Goal: Task Accomplishment & Management: Complete application form

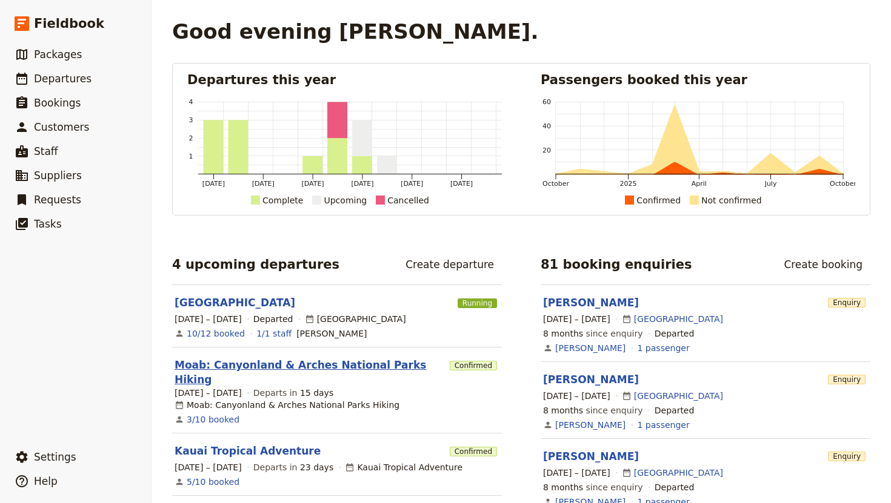
click at [259, 362] on link "Moab: Canyonland & Arches National Parks Hiking" at bounding box center [309, 372] width 270 height 29
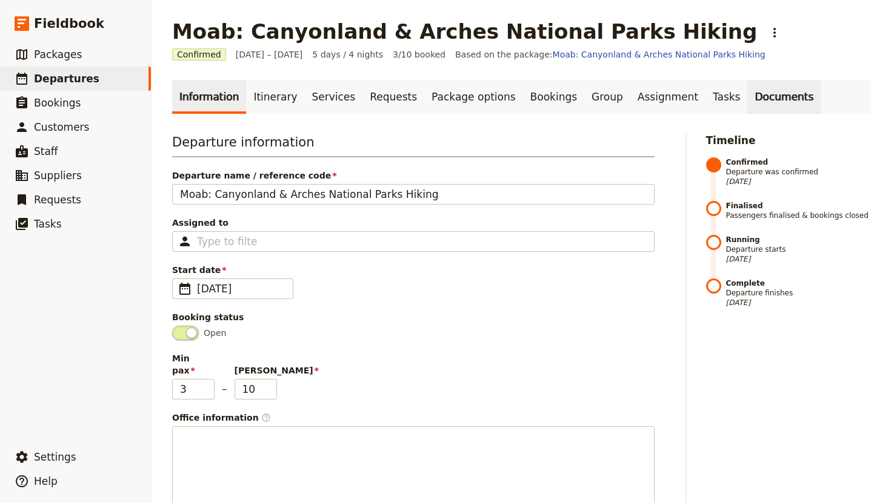
click at [747, 97] on link "Documents" at bounding box center [783, 97] width 73 height 34
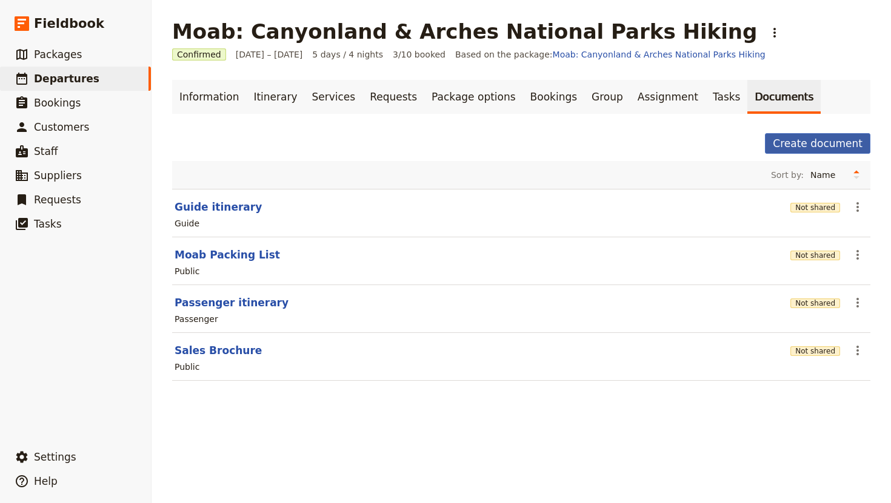
click at [808, 146] on button "Create document" at bounding box center [817, 143] width 105 height 21
select select "RUN_SHEET"
select select "DEFAULT"
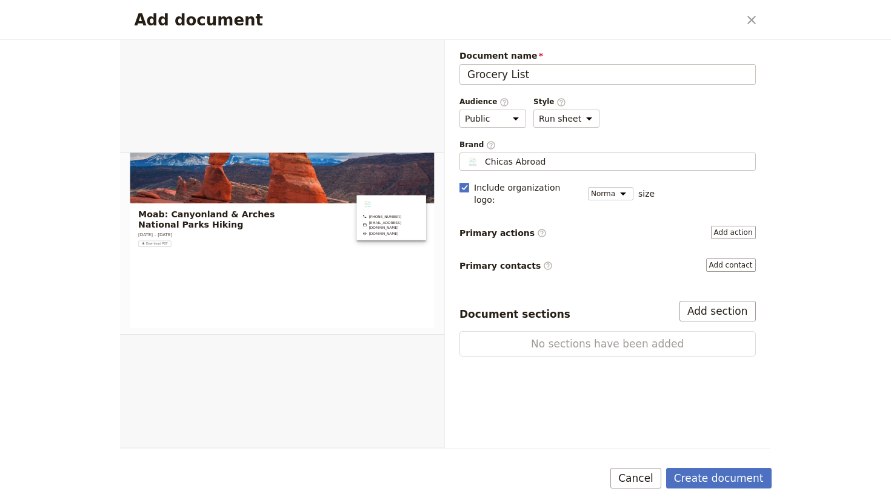
type input "Grocery List"
click at [751, 19] on icon "Close dialog" at bounding box center [751, 20] width 8 height 8
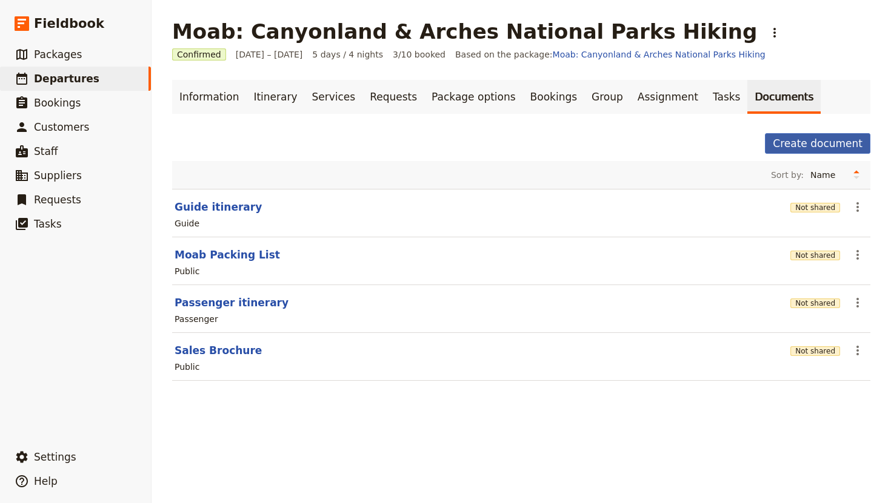
click at [805, 143] on button "Create document" at bounding box center [817, 143] width 105 height 21
select select "RUN_SHEET"
select select "DEFAULT"
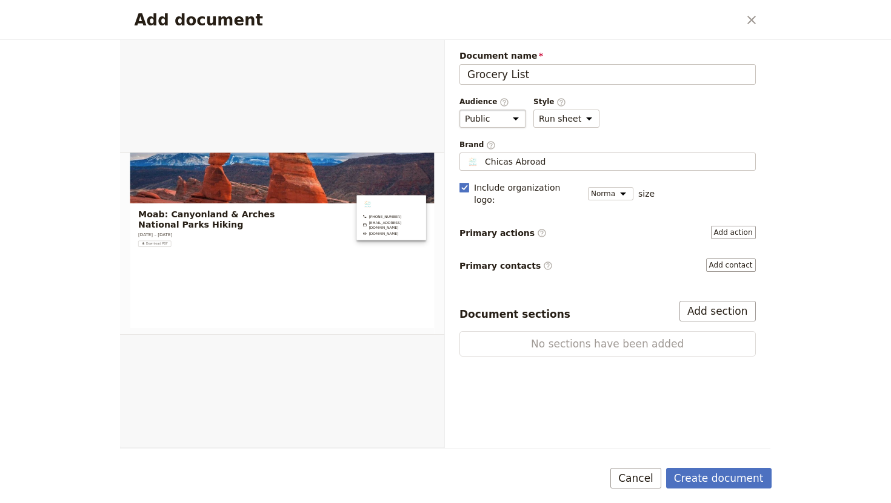
type input "Grocery List"
click at [508, 119] on select "Public Passenger Guide" at bounding box center [492, 119] width 67 height 18
select select "STAFF"
click at [459, 110] on select "Public Passenger Guide" at bounding box center [492, 119] width 67 height 18
click at [705, 301] on button "Add section" at bounding box center [717, 311] width 76 height 21
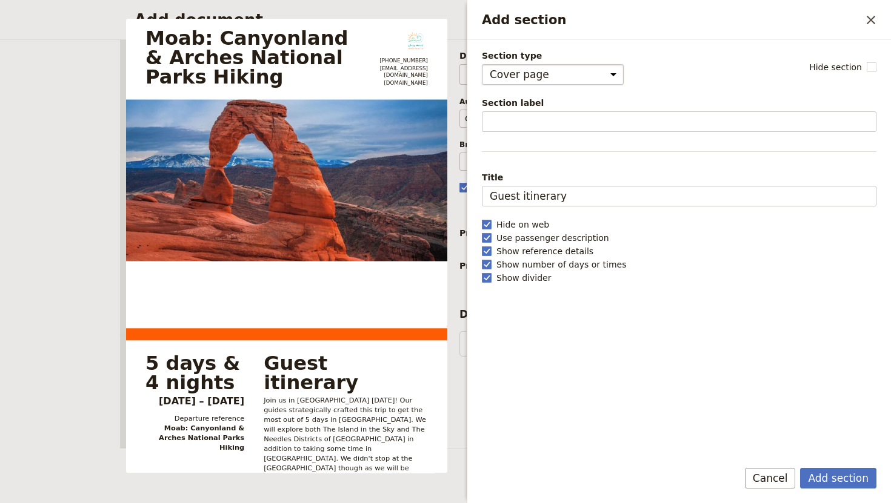
click at [601, 71] on select "Cover page Day summary Itinerary Group details Contact details Suppliers and se…" at bounding box center [553, 74] width 142 height 21
select select "CUSTOM"
click at [482, 64] on select "Cover page Day summary Itinerary Group details Contact details Suppliers and se…" at bounding box center [553, 74] width 142 height 21
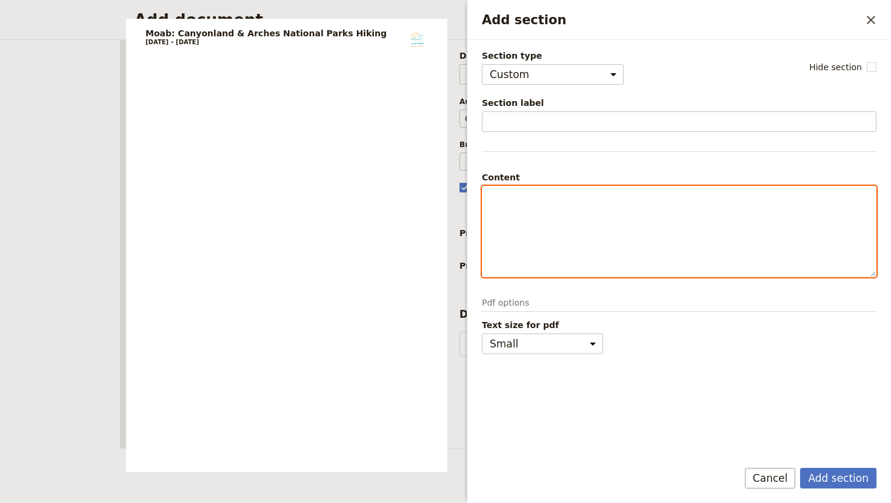
click at [498, 204] on div "Add section" at bounding box center [678, 232] width 393 height 90
click at [577, 217] on p "B: B-Fast Burritos" at bounding box center [678, 217] width 379 height 12
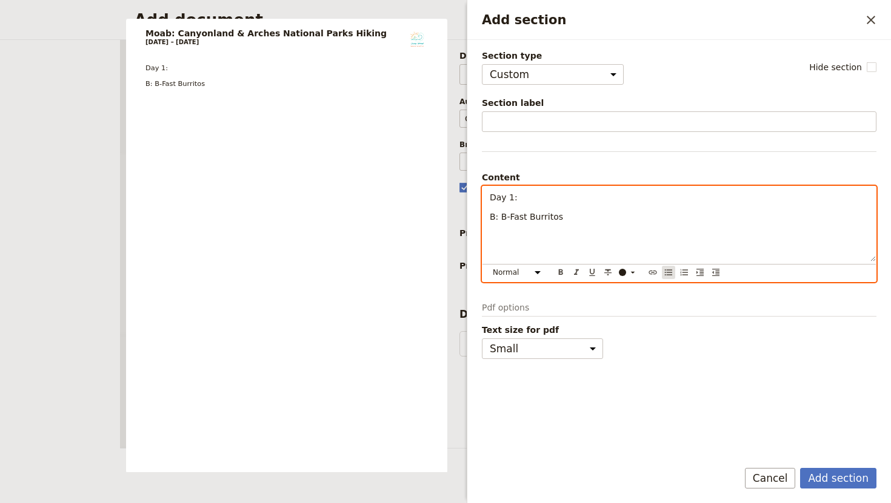
click at [668, 273] on icon "Bulleted list" at bounding box center [668, 273] width 10 height 10
click at [668, 274] on icon "Bulleted list" at bounding box center [668, 273] width 10 height 10
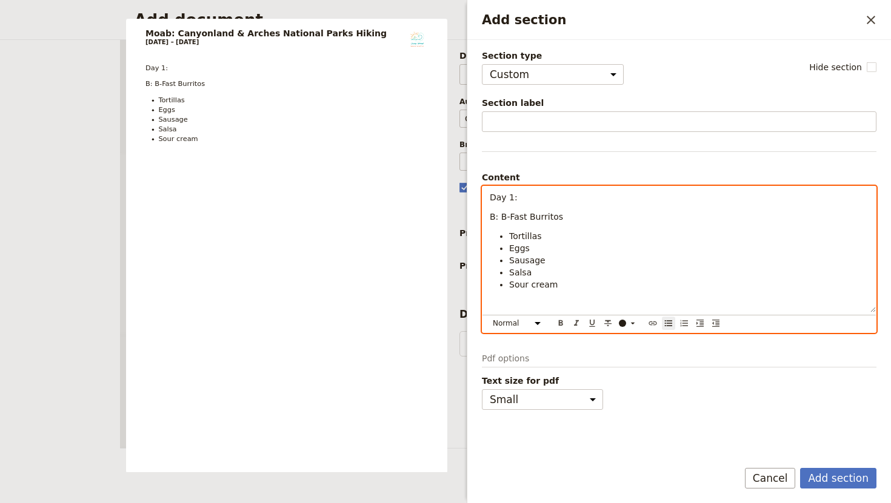
click at [548, 262] on li "Sausage" at bounding box center [688, 260] width 359 height 12
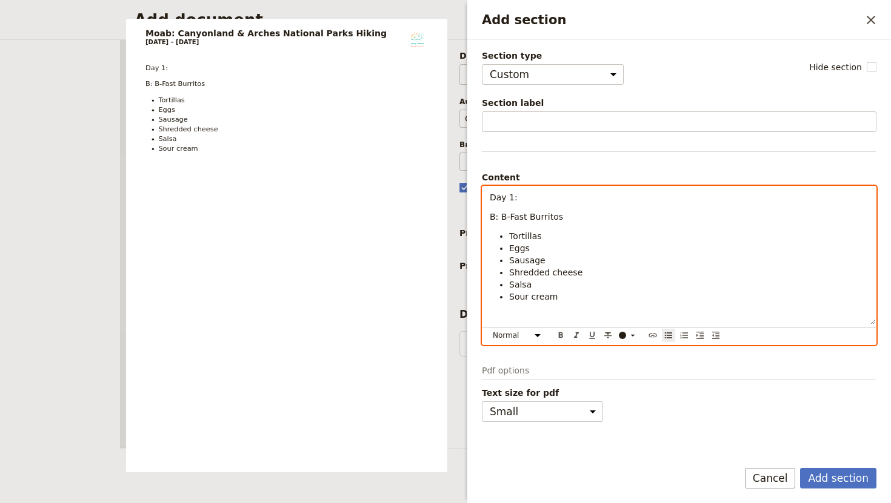
click at [557, 300] on li "Sour cream" at bounding box center [688, 297] width 359 height 12
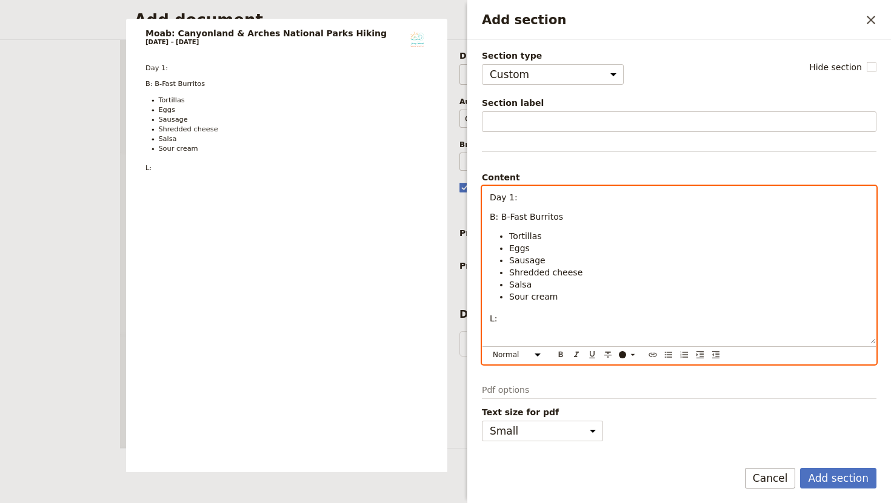
click at [510, 198] on span "Day 1:" at bounding box center [503, 198] width 28 height 10
click at [503, 323] on p "L:" at bounding box center [678, 319] width 379 height 12
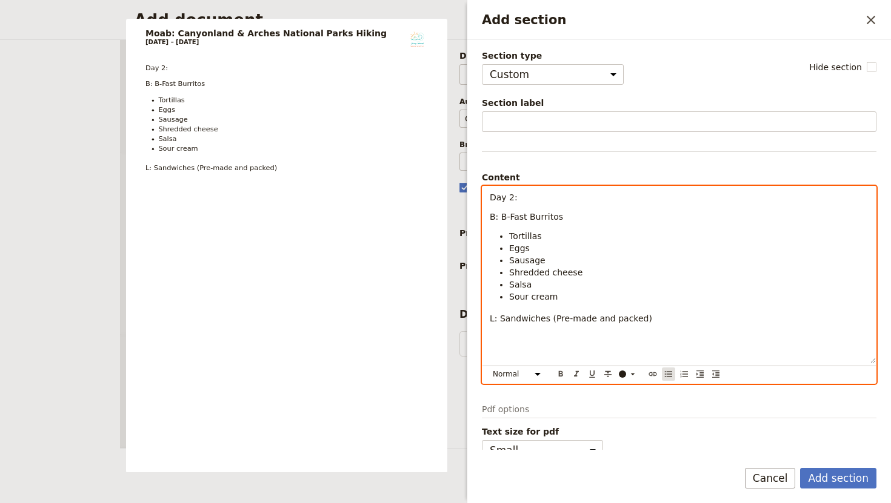
click at [670, 376] on icon "Bulleted list" at bounding box center [668, 375] width 10 height 10
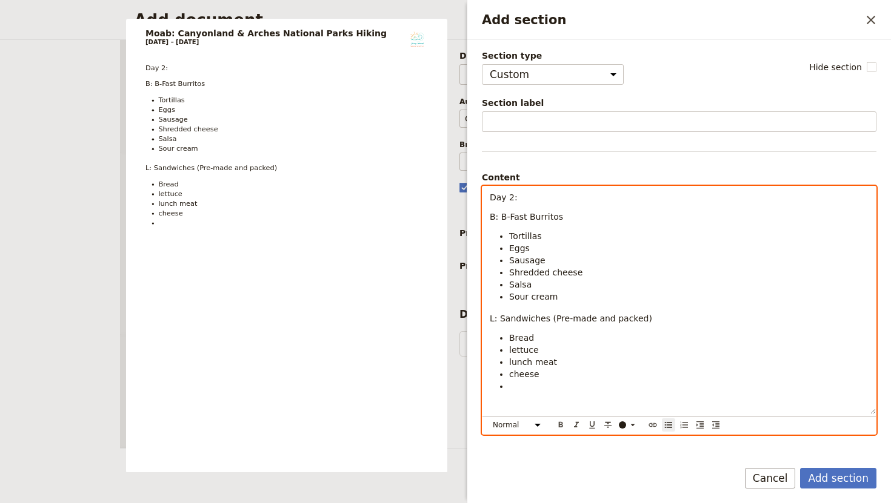
click at [509, 353] on span "lettuce" at bounding box center [524, 350] width 30 height 10
click at [511, 352] on span "lettuce" at bounding box center [524, 350] width 30 height 10
click at [511, 365] on span "lunch meat" at bounding box center [533, 362] width 48 height 10
click at [513, 380] on li "Add section" at bounding box center [688, 386] width 359 height 12
click at [512, 376] on span "cheese" at bounding box center [524, 375] width 30 height 10
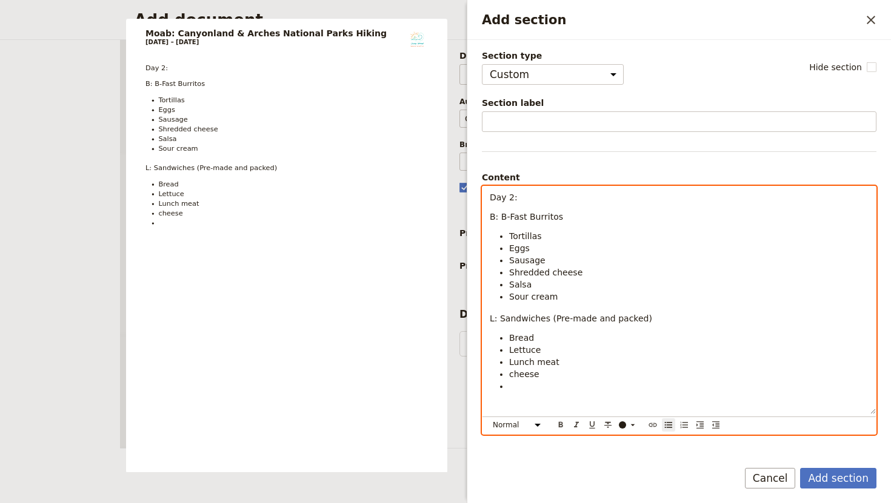
click at [541, 377] on li "cheese" at bounding box center [688, 374] width 359 height 12
click at [516, 389] on li "Add section" at bounding box center [688, 386] width 359 height 12
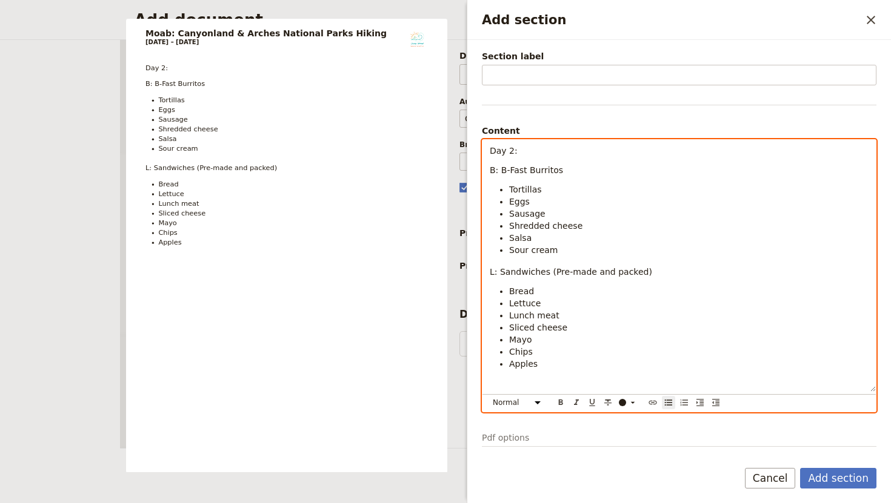
scroll to position [86, 0]
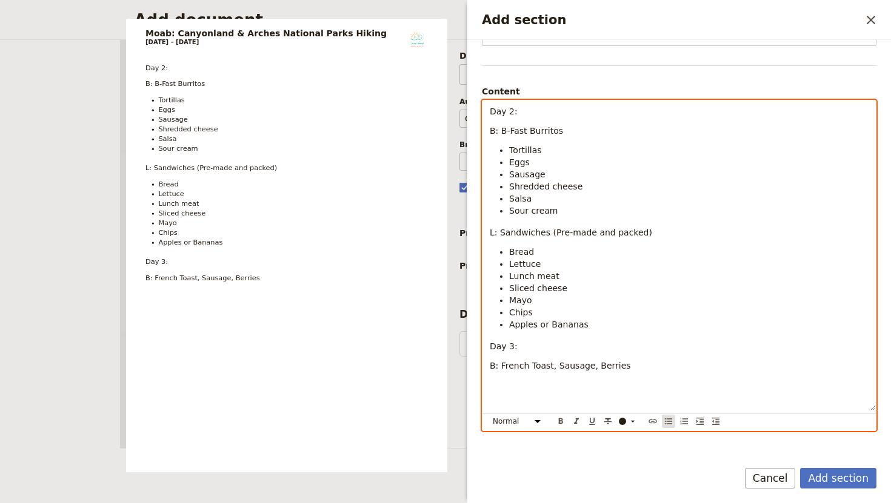
click at [666, 419] on icon "Bulleted list" at bounding box center [668, 422] width 7 height 6
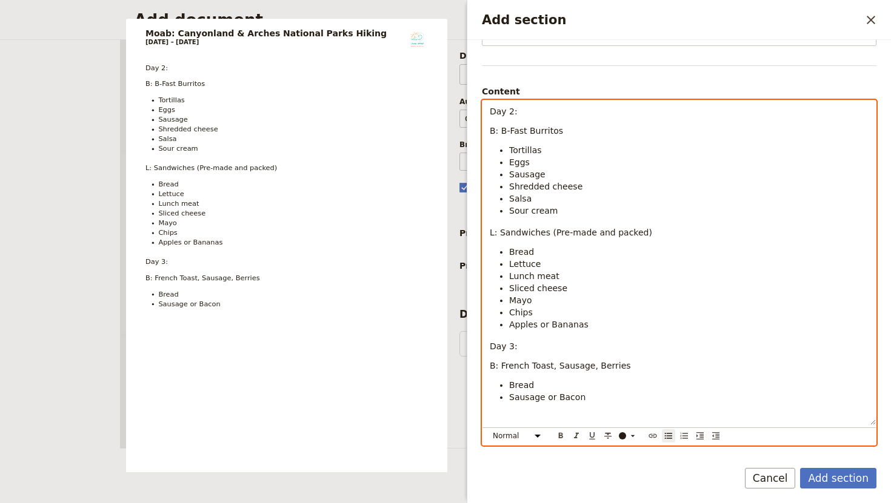
click at [587, 368] on span "B: French Toast, Sausage, Berries" at bounding box center [559, 366] width 141 height 10
click at [587, 400] on li "Sausage or Bacon" at bounding box center [688, 397] width 359 height 12
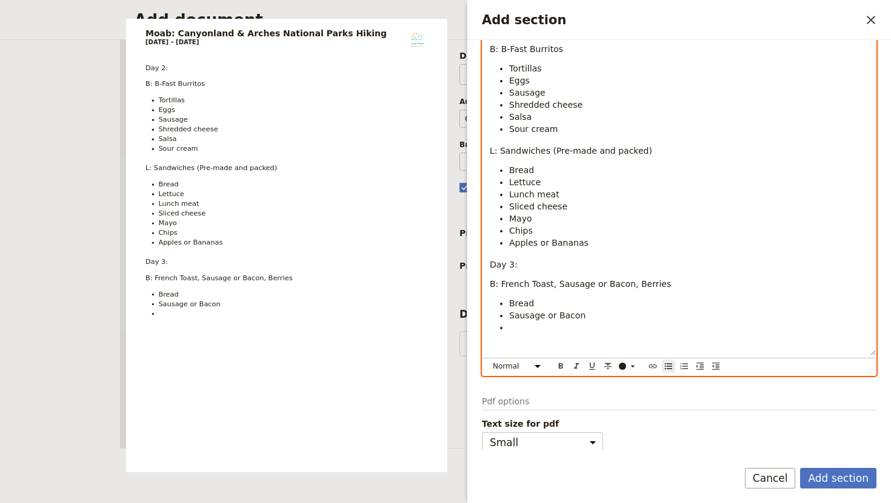
scroll to position [171, 0]
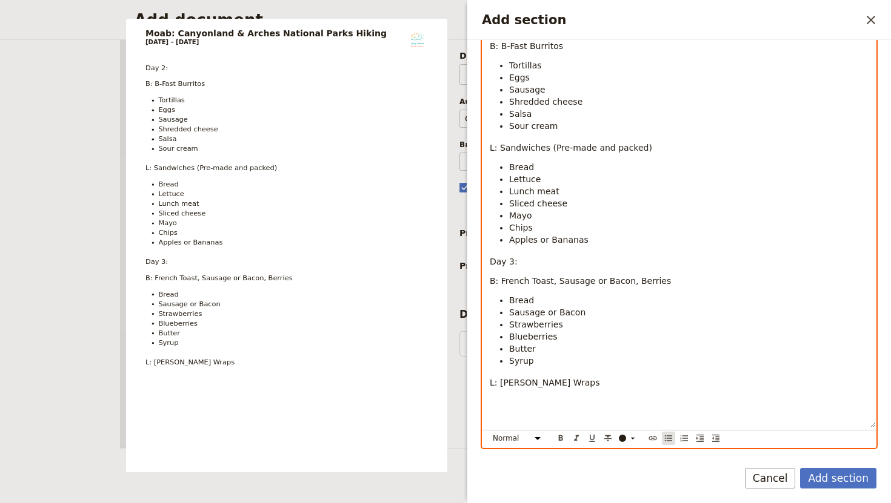
click at [664, 439] on icon "Bulleted list" at bounding box center [668, 439] width 10 height 10
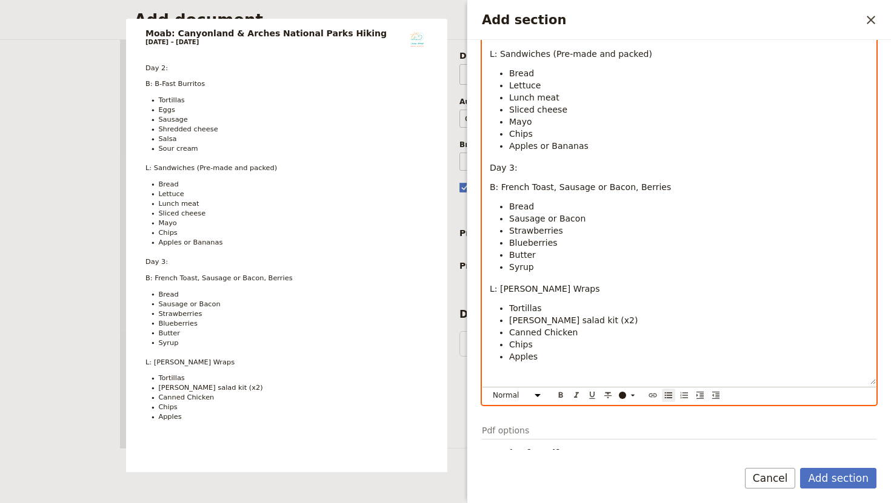
scroll to position [297, 0]
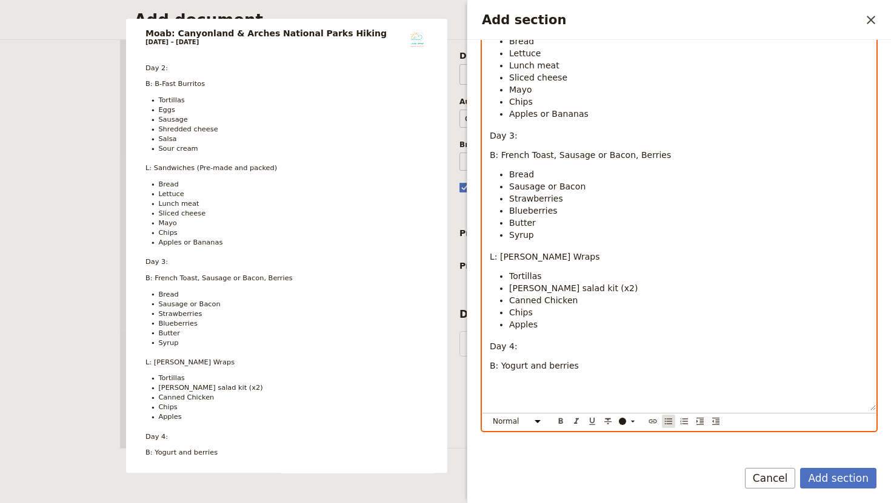
click at [669, 424] on icon "Bulleted list" at bounding box center [668, 422] width 7 height 6
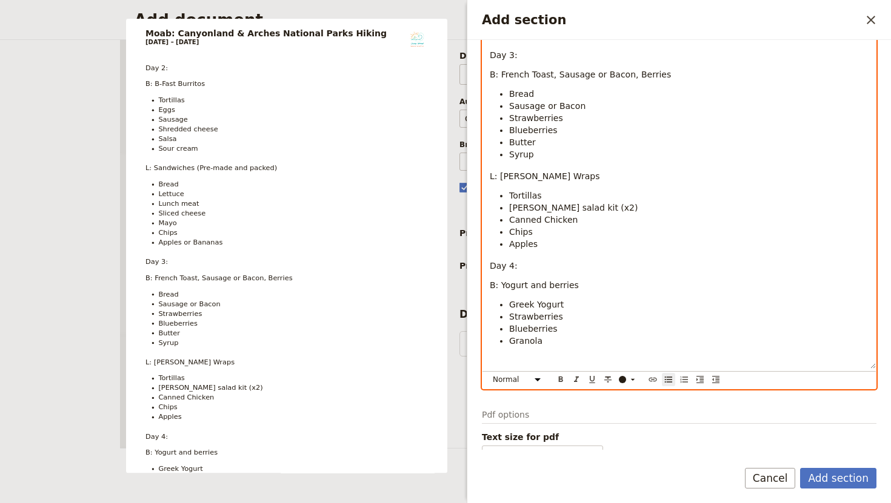
scroll to position [394, 0]
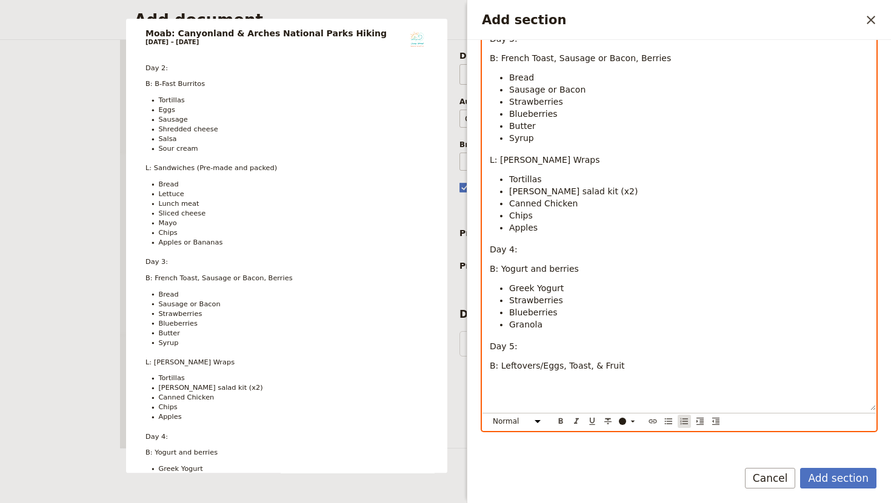
click at [686, 420] on icon "Numbered list" at bounding box center [684, 422] width 10 height 10
click at [666, 425] on icon "Bulleted list" at bounding box center [668, 422] width 10 height 10
click at [523, 193] on span "[PERSON_NAME] salad kit (x2)" at bounding box center [573, 192] width 128 height 10
click at [572, 231] on li "Apples" at bounding box center [688, 228] width 359 height 12
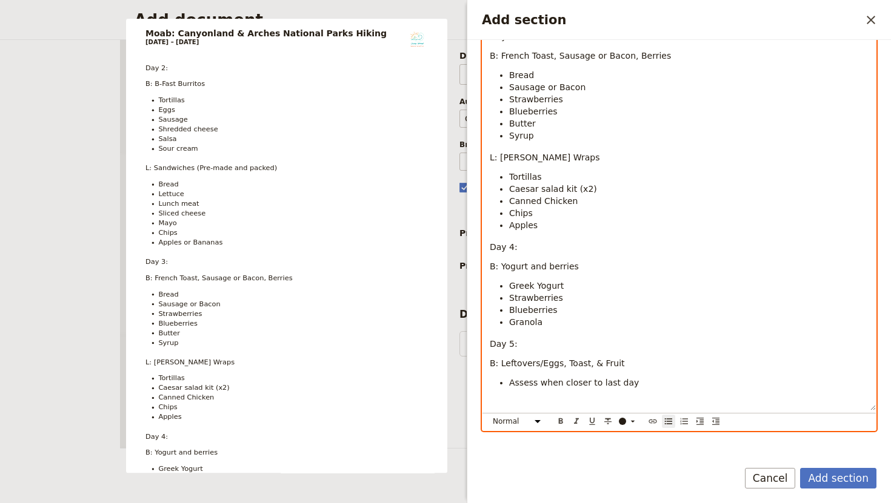
scroll to position [454, 0]
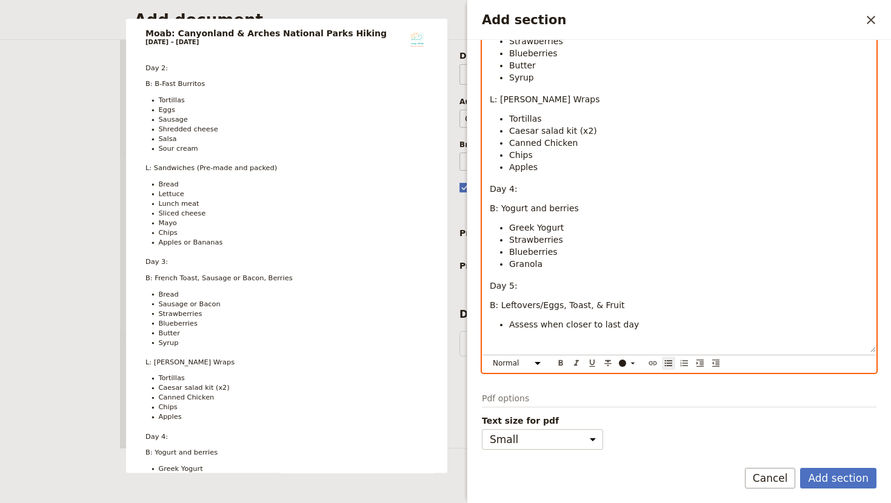
click at [640, 326] on li "Assess when closer to last day" at bounding box center [688, 325] width 359 height 12
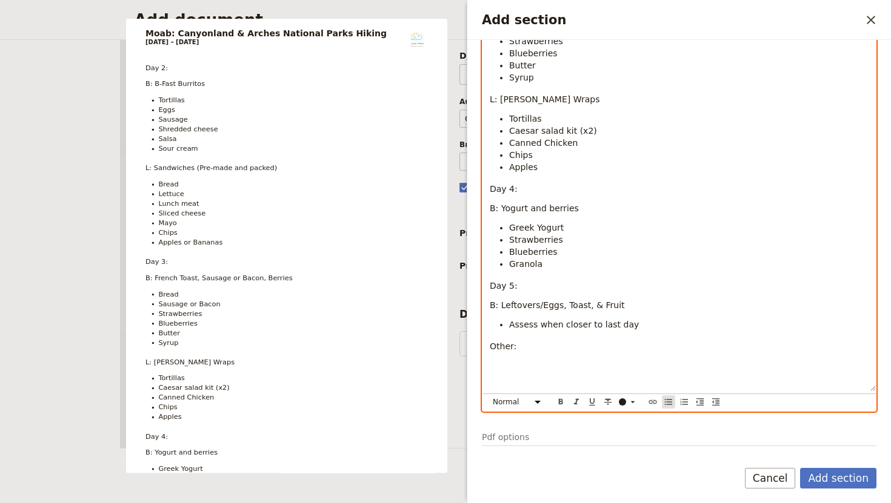
click at [671, 403] on icon "Bulleted list" at bounding box center [668, 402] width 10 height 10
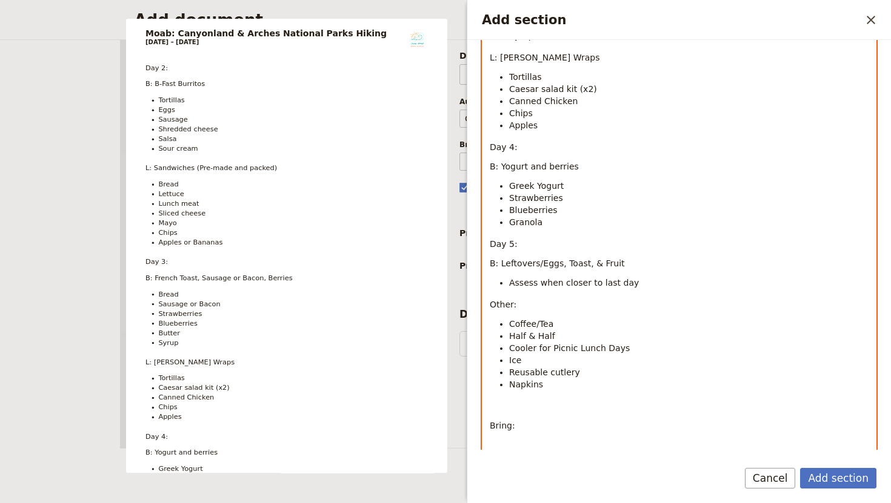
scroll to position [614, 0]
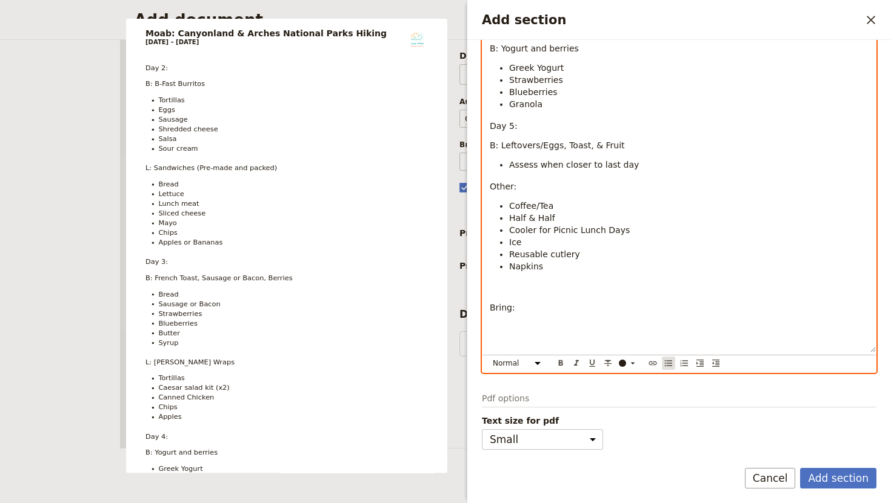
click at [674, 363] on button "​" at bounding box center [668, 363] width 13 height 13
click at [552, 266] on li "Napkins" at bounding box center [688, 266] width 359 height 12
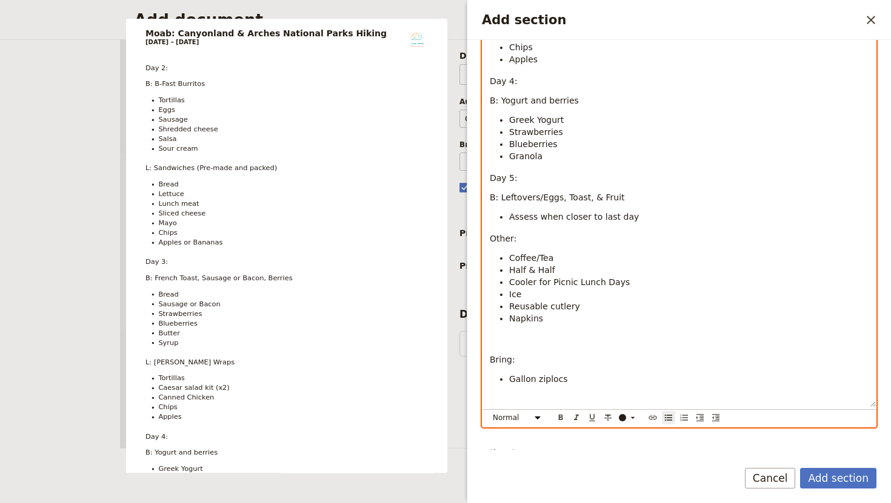
scroll to position [563, 0]
click at [526, 290] on li "Ice" at bounding box center [688, 294] width 359 height 12
click at [548, 317] on li "Napkins" at bounding box center [688, 318] width 359 height 12
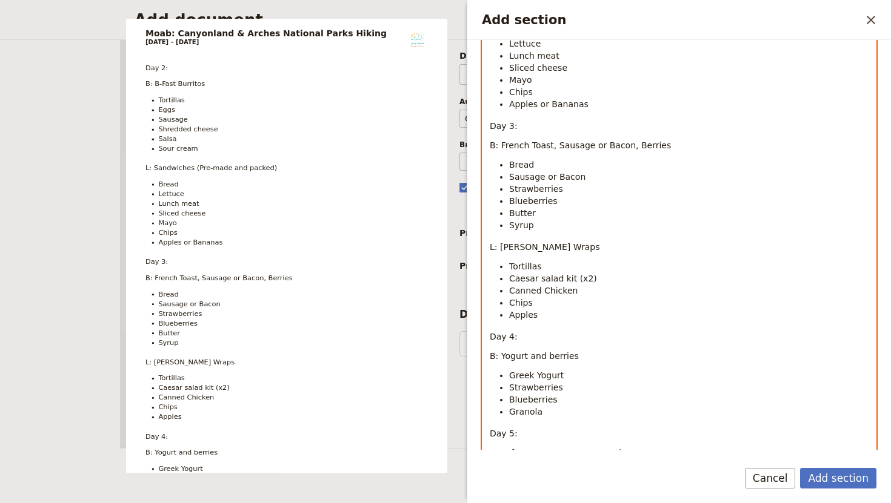
scroll to position [334, 0]
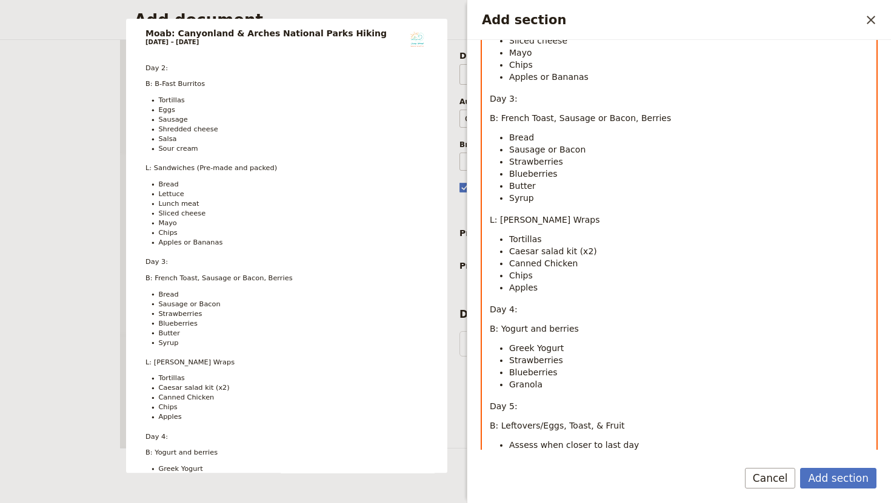
click at [731, 239] on li "Tortillas" at bounding box center [688, 239] width 359 height 12
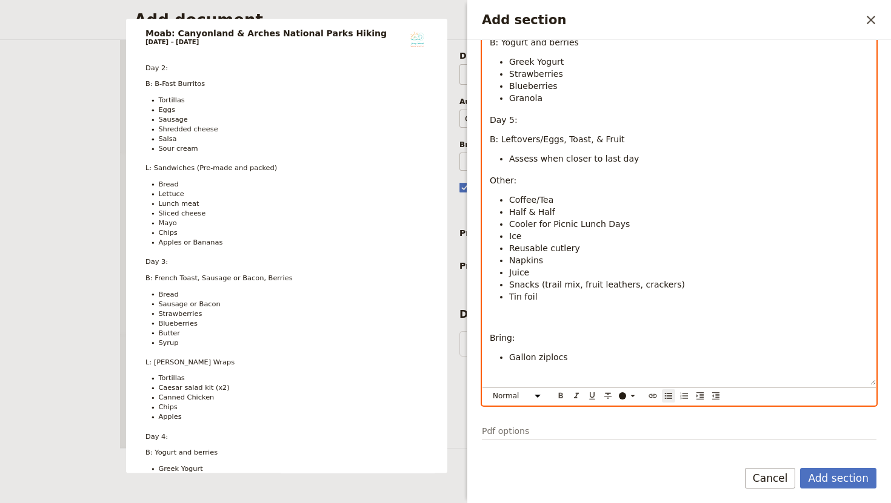
scroll to position [653, 0]
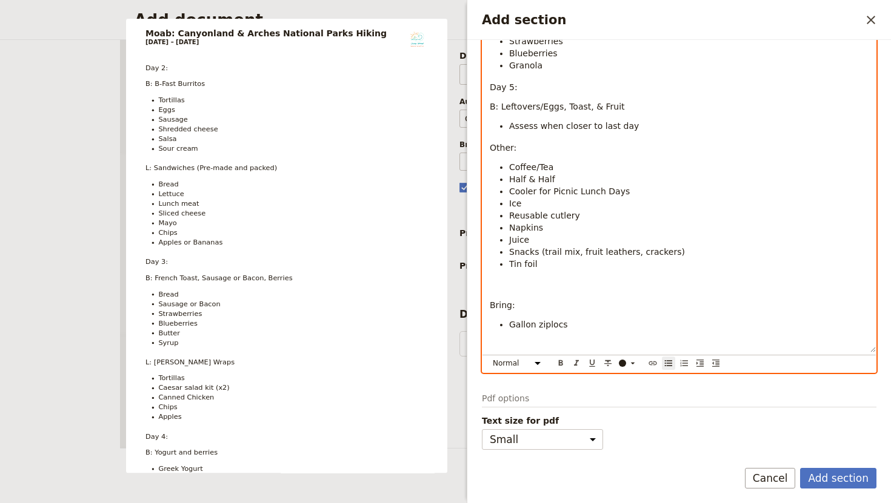
click at [587, 327] on li "Gallon ziplocs" at bounding box center [688, 325] width 359 height 12
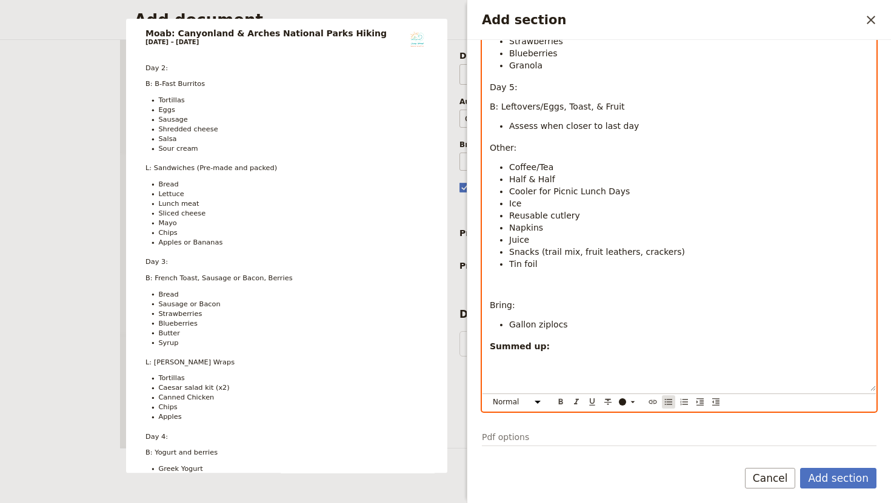
click at [669, 403] on icon "Bulleted list" at bounding box center [668, 402] width 10 height 10
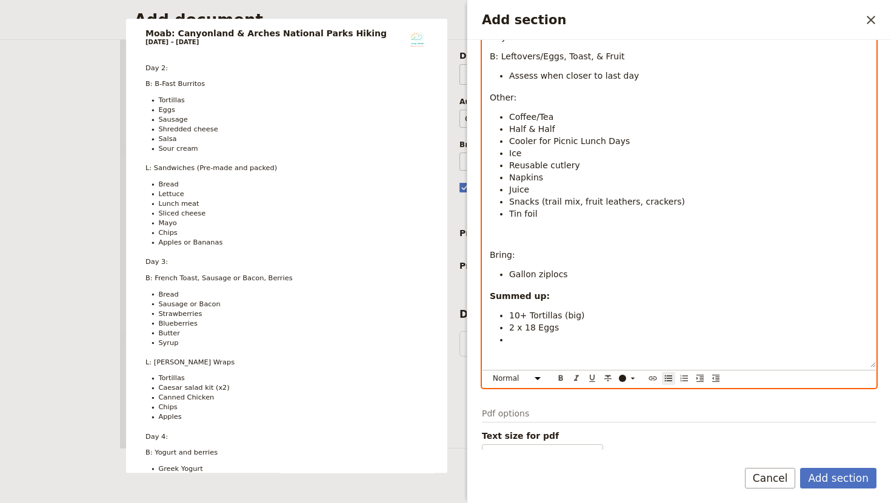
scroll to position [718, 0]
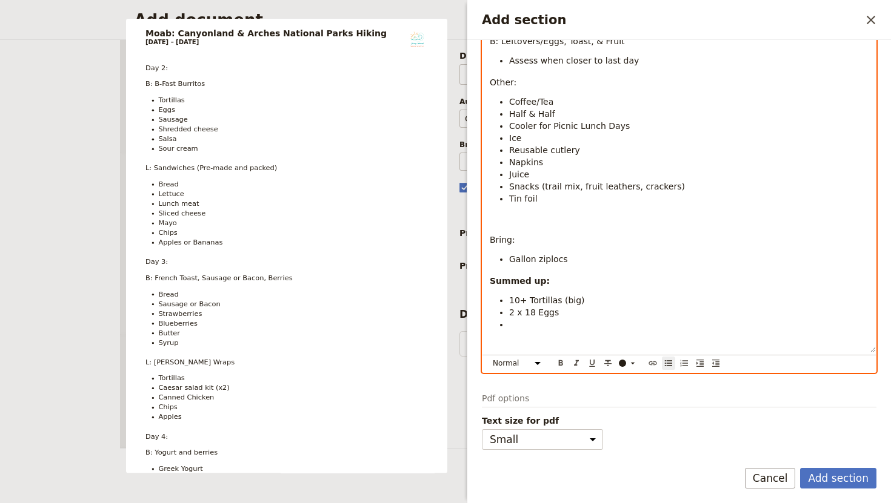
click at [531, 309] on span "2 x 18 Eggs" at bounding box center [534, 313] width 50 height 10
click at [517, 328] on li "Add section" at bounding box center [688, 325] width 359 height 12
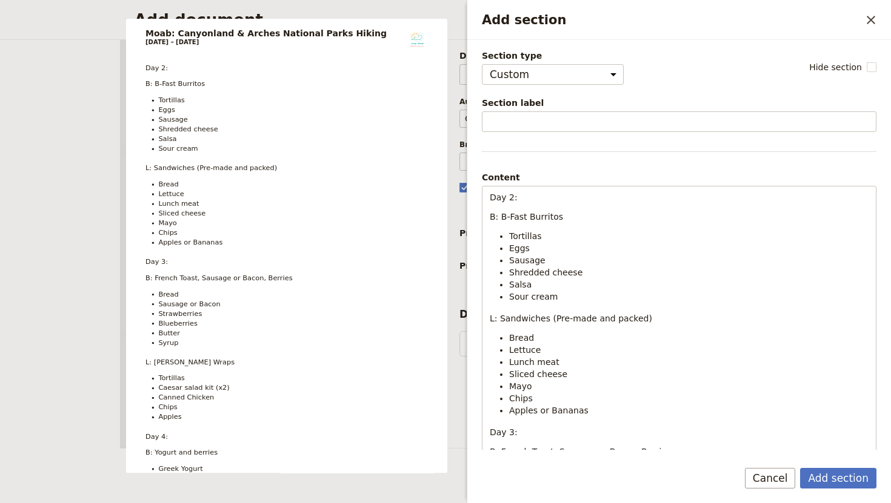
select select "CUSTOM"
select select "STAFF"
select select "RUN_SHEET"
select select "DEFAULT"
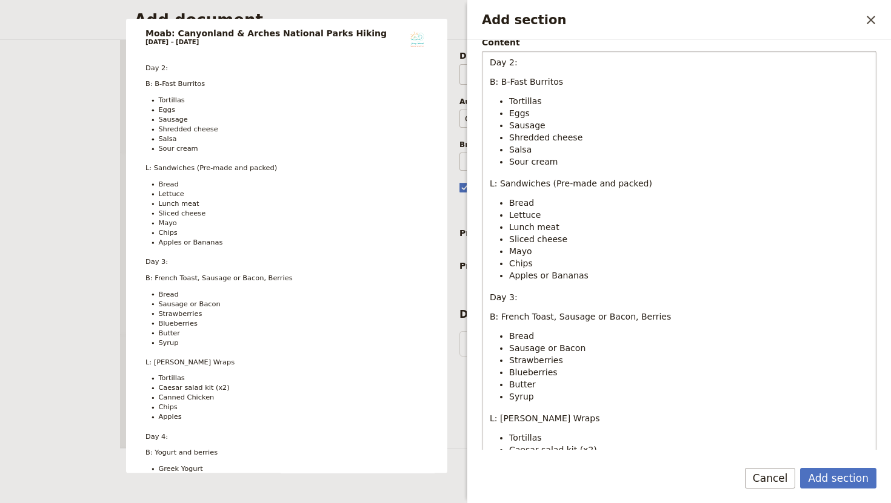
scroll to position [129, 0]
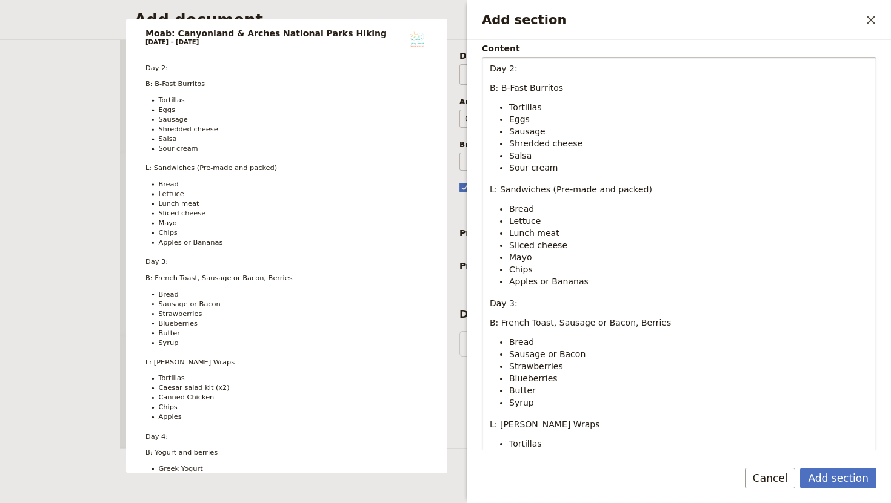
click at [557, 168] on li "Sour cream" at bounding box center [688, 168] width 359 height 12
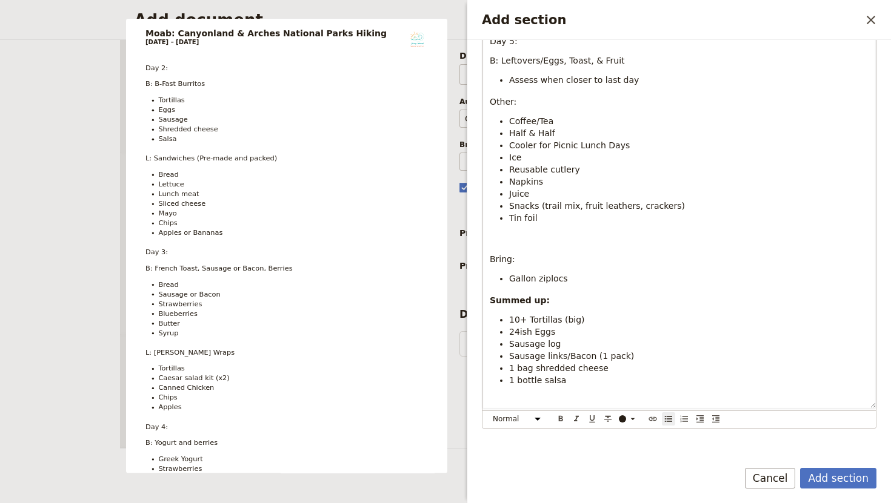
scroll to position [743, 0]
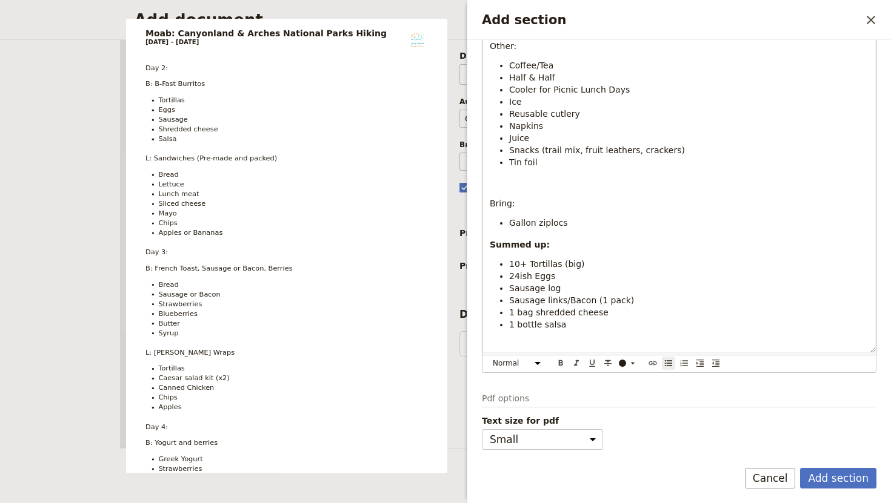
click at [566, 320] on li "1 bottle salsa" at bounding box center [688, 325] width 359 height 12
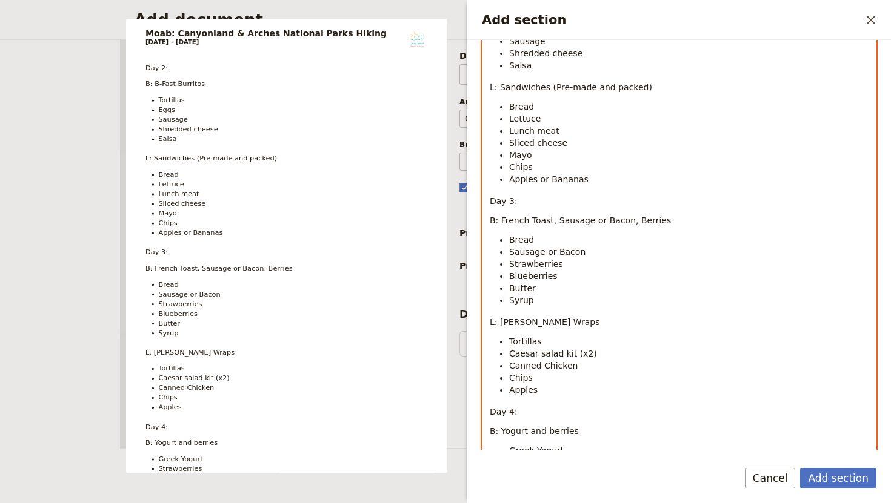
scroll to position [234, 0]
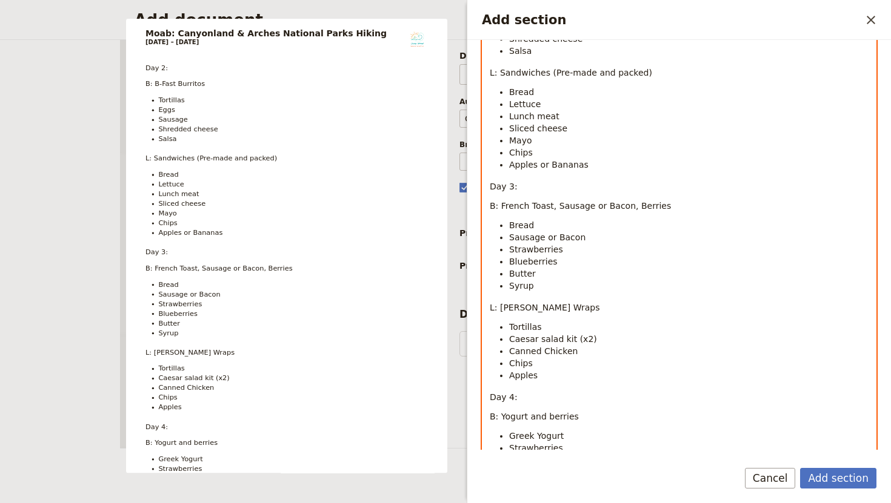
click at [646, 284] on li "Syrup" at bounding box center [688, 286] width 359 height 12
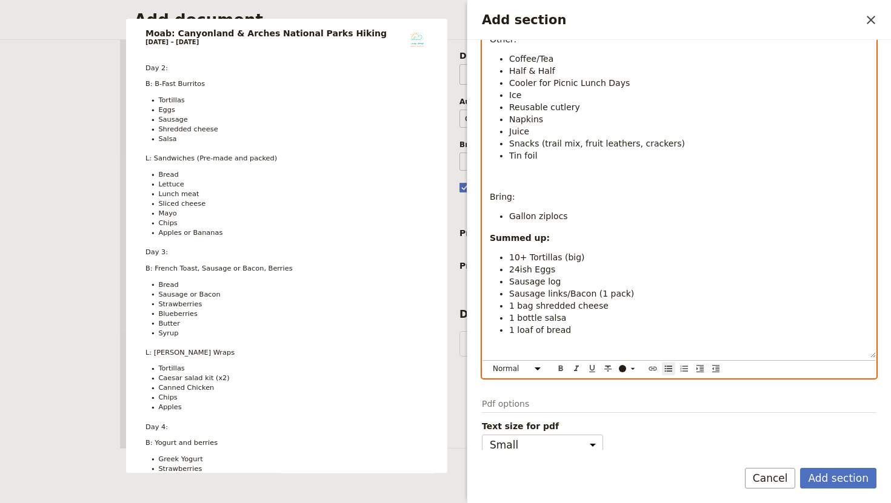
scroll to position [755, 0]
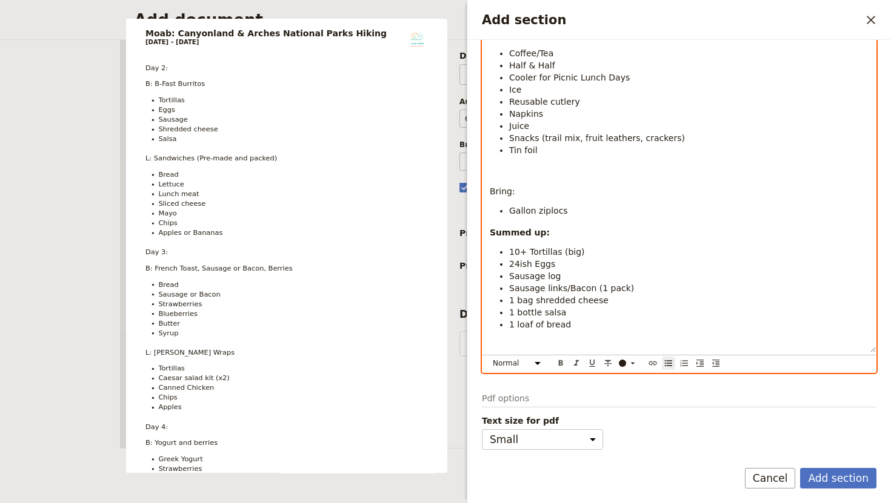
click at [571, 328] on li "1 loaf of bread" at bounding box center [688, 325] width 359 height 12
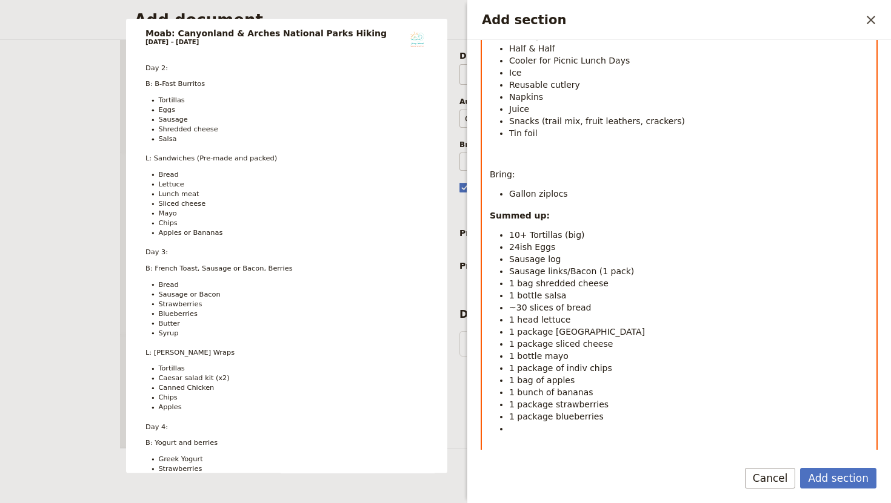
scroll to position [876, 0]
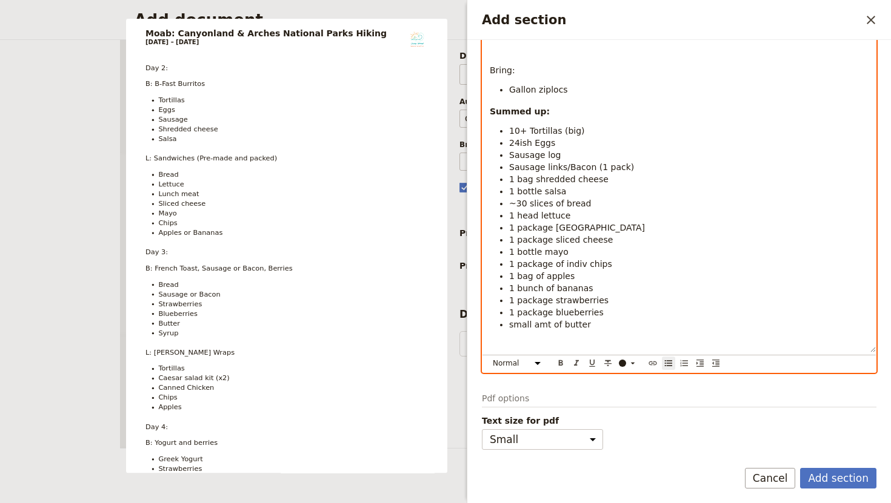
click at [514, 325] on span "small amt of butter" at bounding box center [550, 325] width 82 height 10
click at [594, 328] on li "Small amt of butter" at bounding box center [688, 325] width 359 height 12
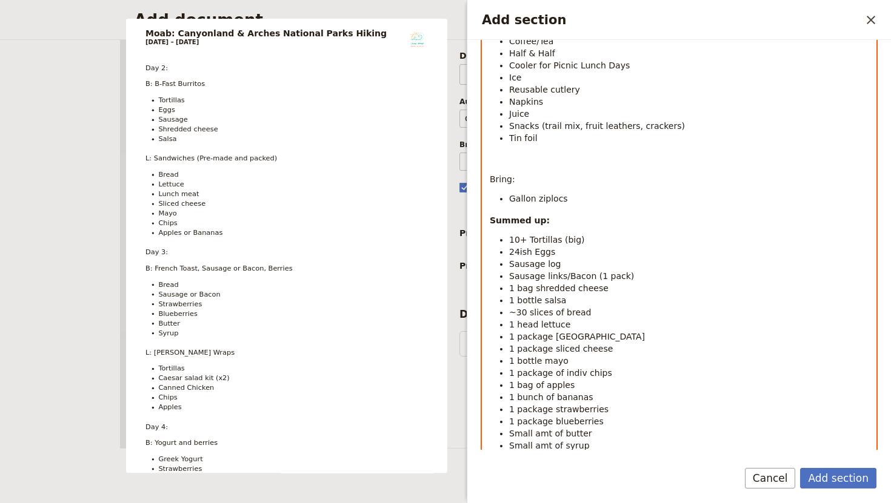
scroll to position [912, 0]
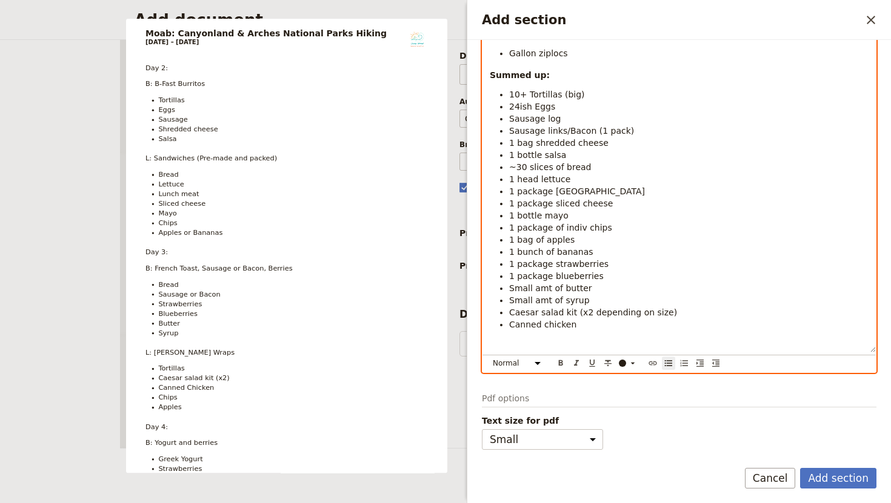
click at [515, 324] on span "Canned chicken" at bounding box center [542, 325] width 67 height 10
click at [590, 327] on li "1 canned chicken" at bounding box center [688, 325] width 359 height 12
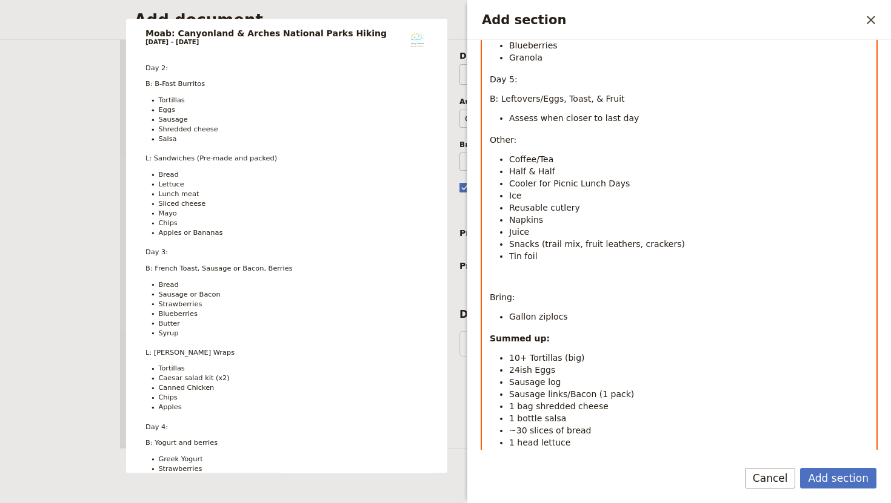
scroll to position [924, 0]
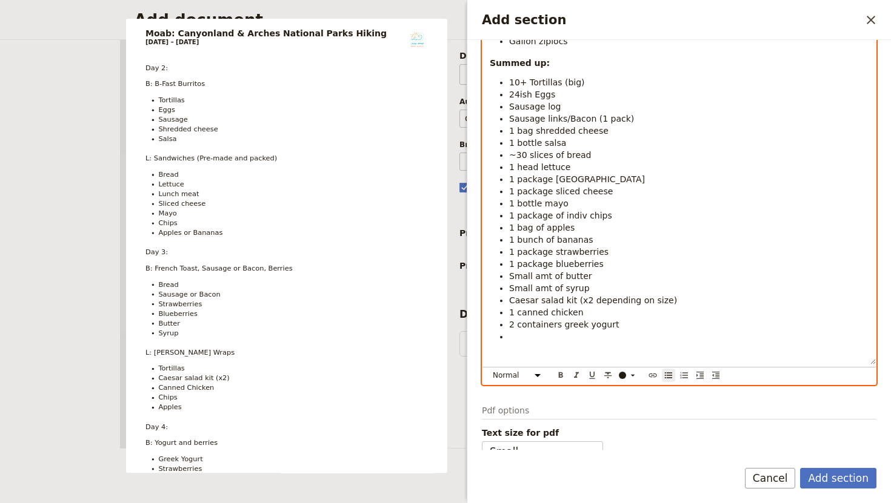
click at [637, 201] on li "1 bottle mayo" at bounding box center [688, 203] width 359 height 12
click at [531, 341] on li "Add section" at bounding box center [688, 337] width 359 height 12
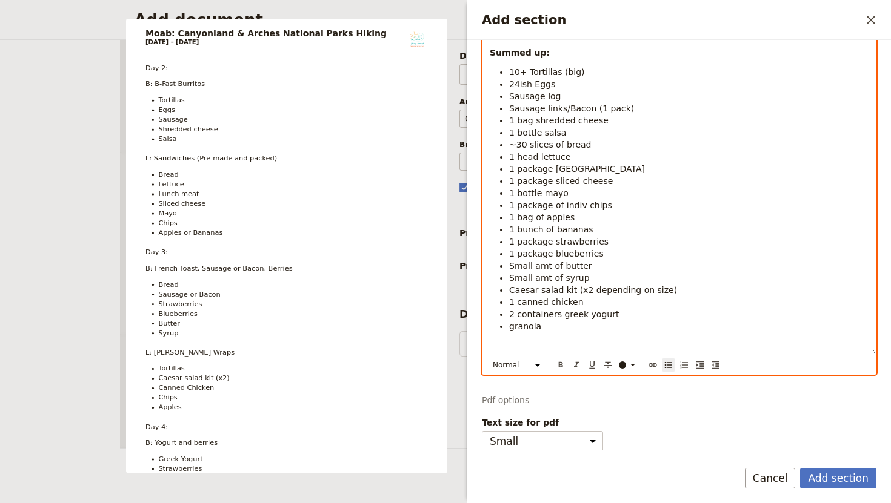
scroll to position [937, 0]
click at [514, 325] on span "granola" at bounding box center [525, 325] width 32 height 10
click at [551, 323] on li "Granola" at bounding box center [688, 325] width 359 height 12
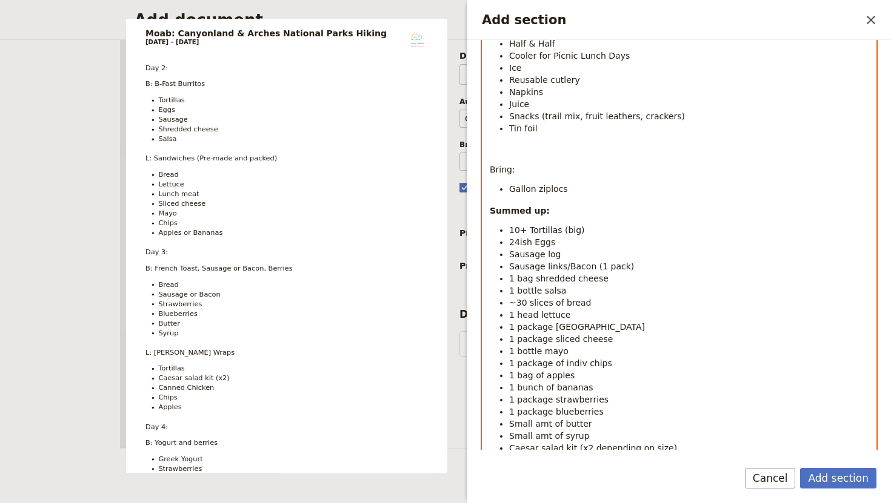
scroll to position [985, 0]
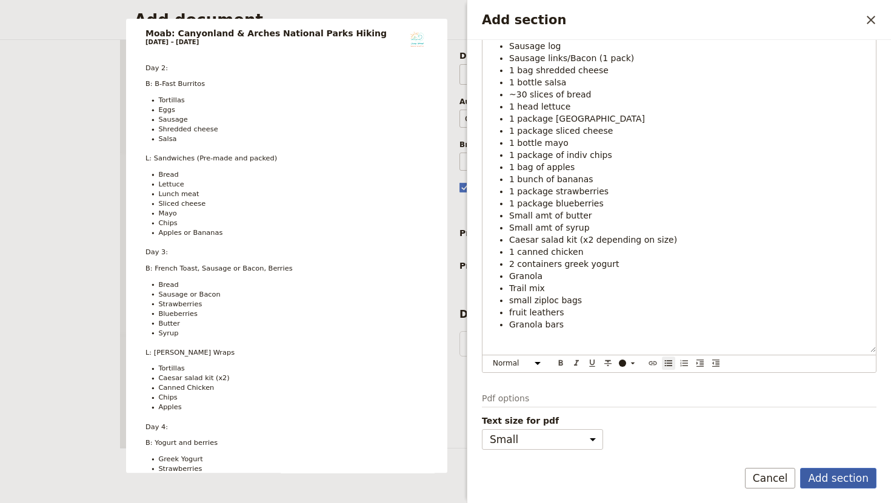
click at [834, 476] on button "Add section" at bounding box center [838, 478] width 76 height 21
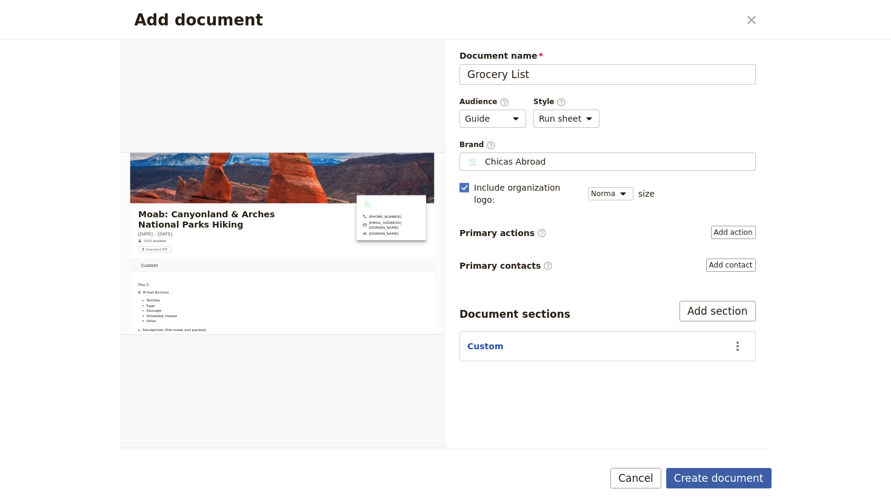
click at [715, 479] on button "Create document" at bounding box center [718, 478] width 105 height 21
